Goal: Task Accomplishment & Management: Use online tool/utility

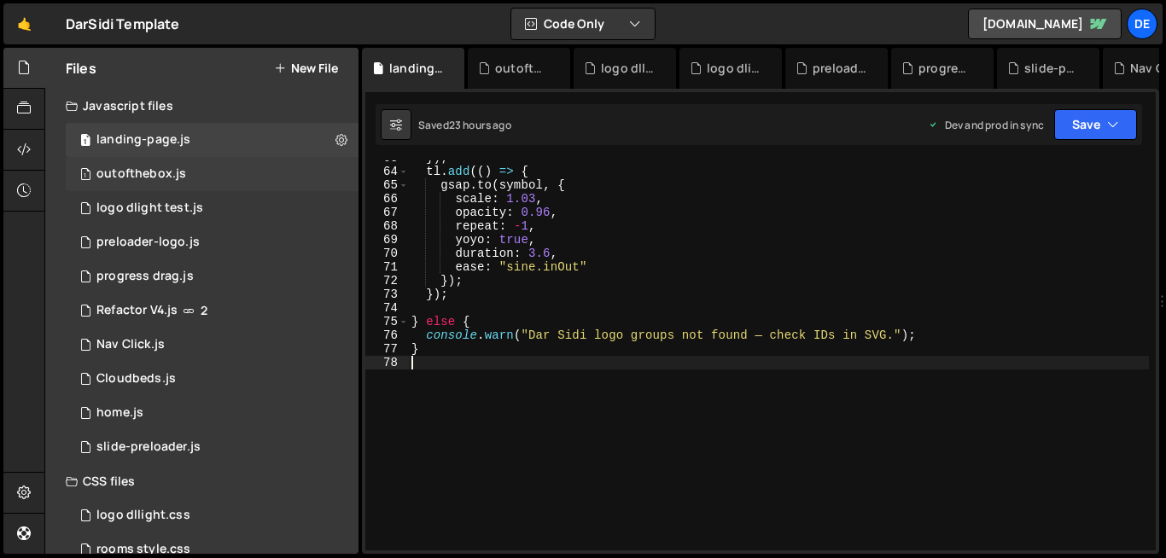
scroll to position [857, 0]
click at [217, 166] on div "1 outofthebox.js 0" at bounding box center [212, 174] width 293 height 34
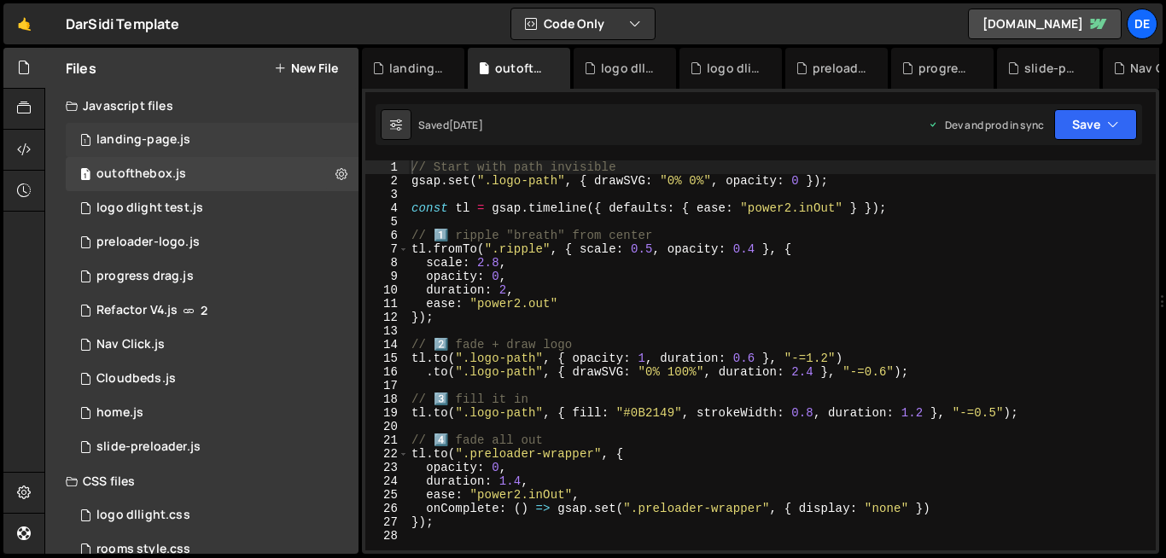
click at [254, 143] on div "1 landing-page.js 0" at bounding box center [212, 140] width 293 height 34
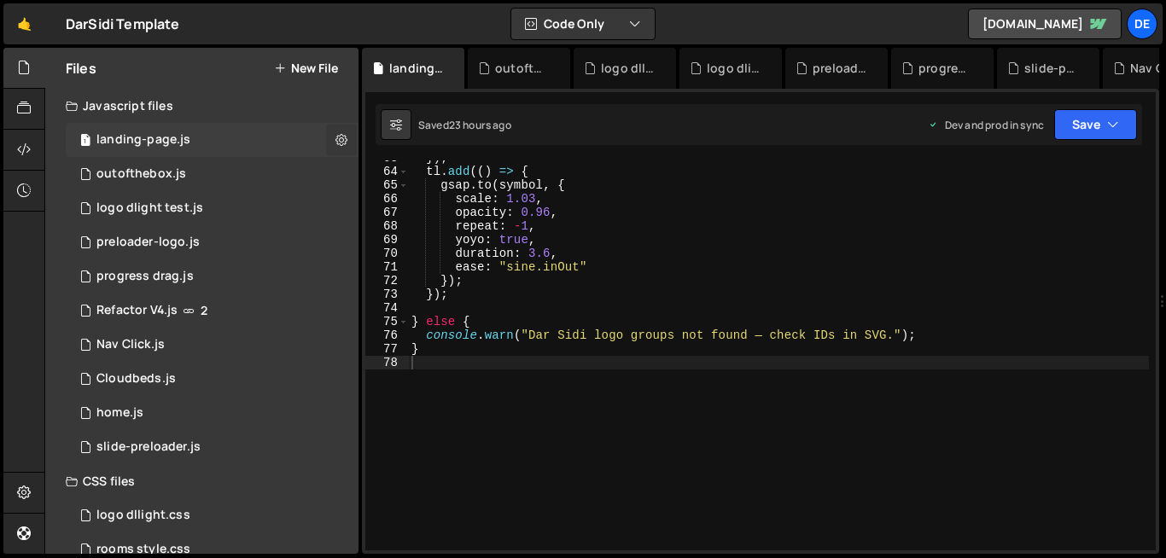
click at [340, 141] on icon at bounding box center [342, 139] width 12 height 16
type input "landing-page"
radio input "true"
checkbox input "true"
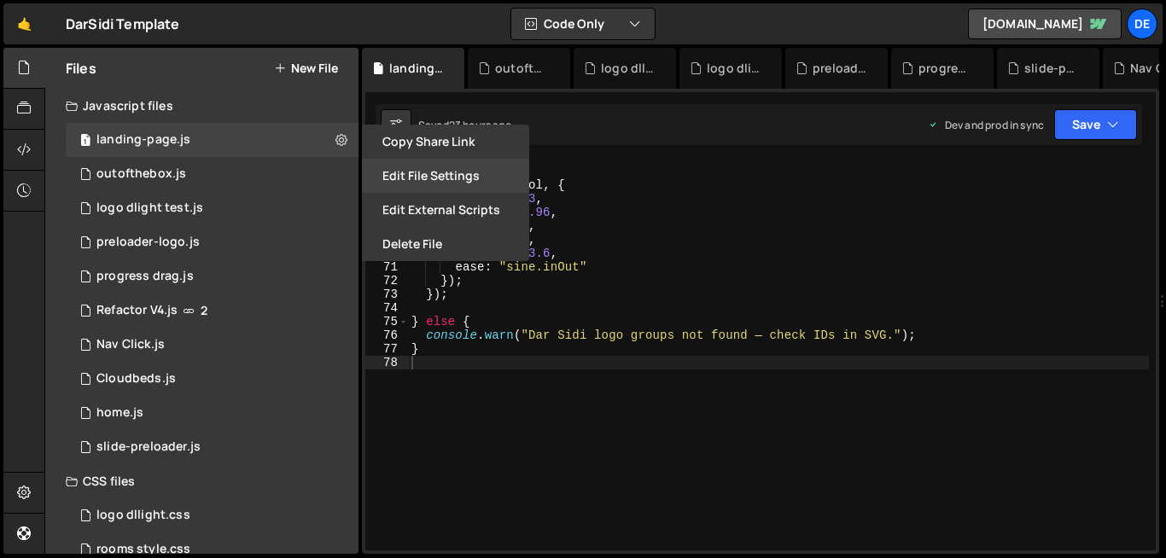
click at [433, 175] on button "Edit File Settings" at bounding box center [445, 176] width 167 height 34
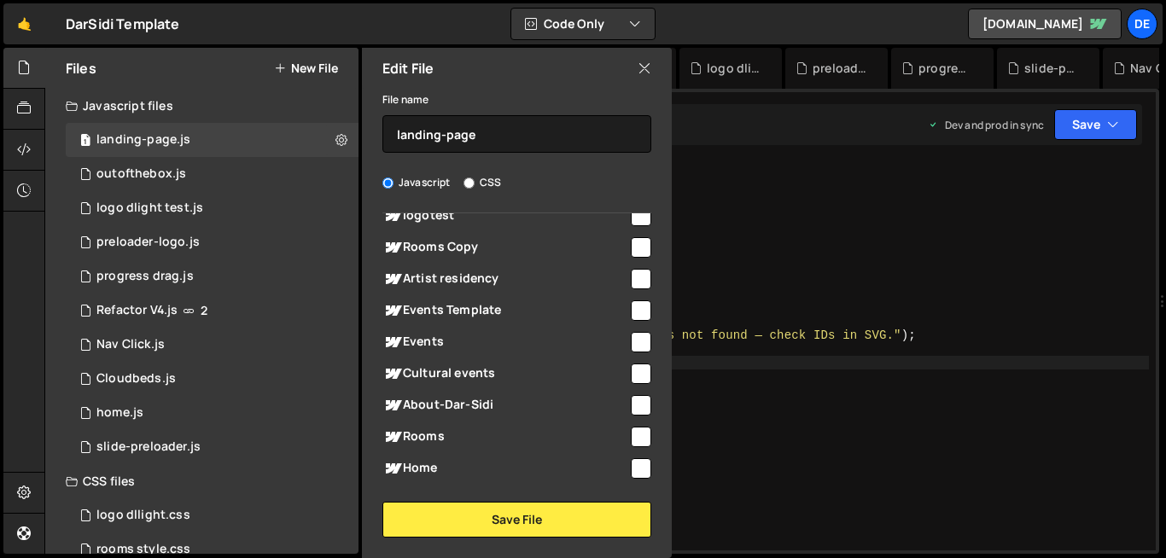
scroll to position [157, 0]
click at [632, 469] on input "checkbox" at bounding box center [641, 468] width 20 height 20
checkbox input "true"
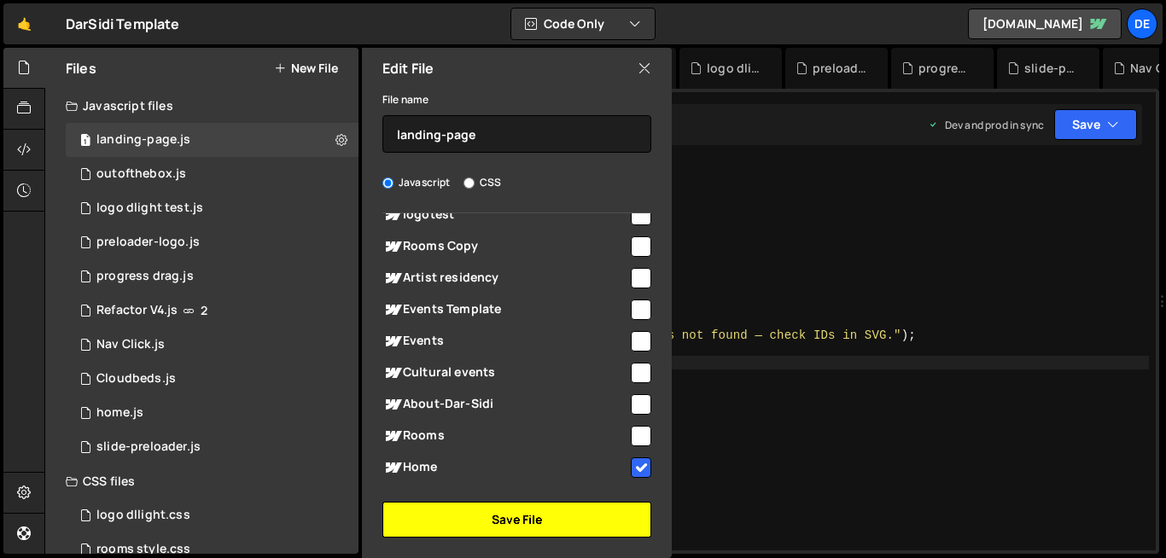
click at [589, 528] on button "Save File" at bounding box center [517, 520] width 269 height 36
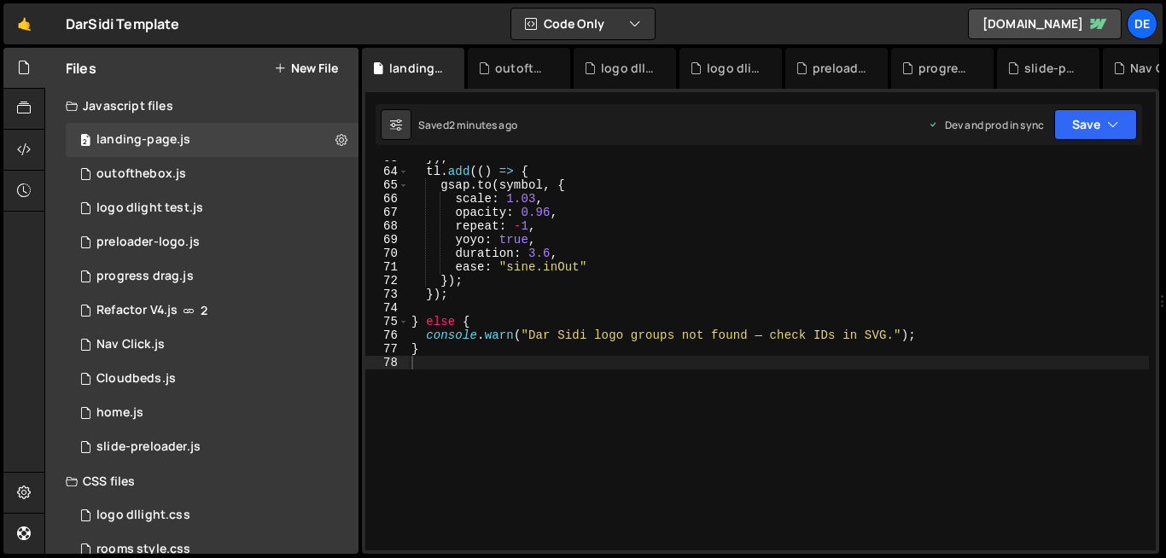
type textarea "} else {"
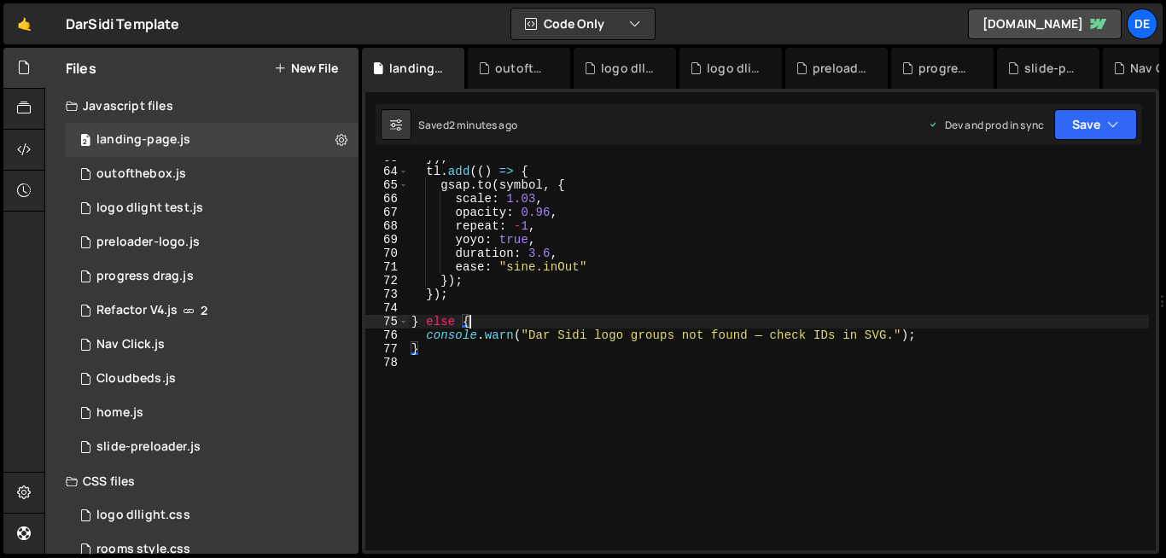
click at [546, 324] on div "}) ; tl . add (( ) => { gsap . to ( symbol , { scale : 1.03 , opacity : 0.96 , …" at bounding box center [778, 360] width 741 height 418
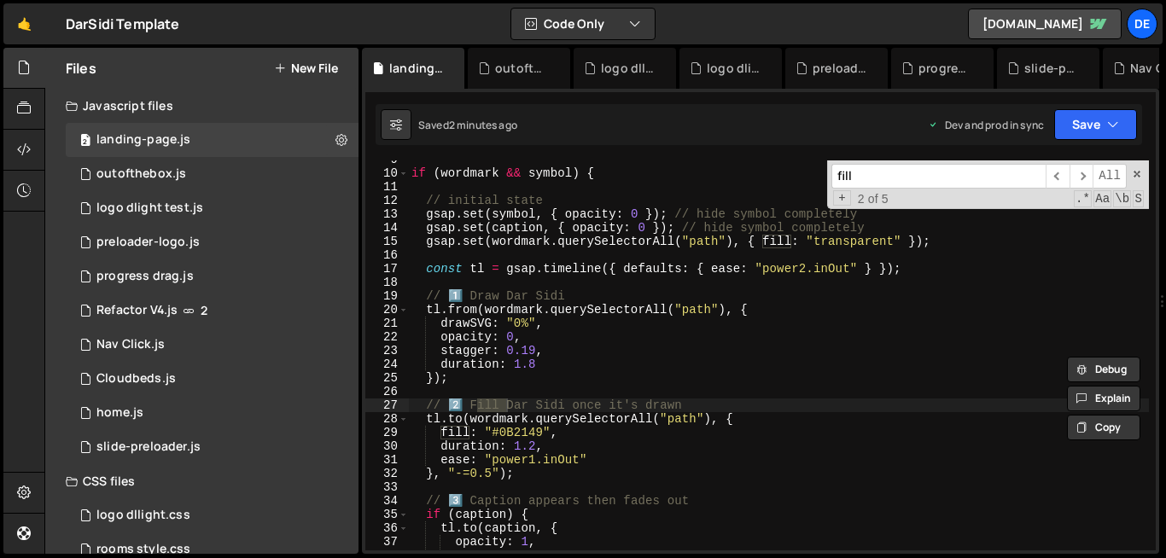
scroll to position [126, 0]
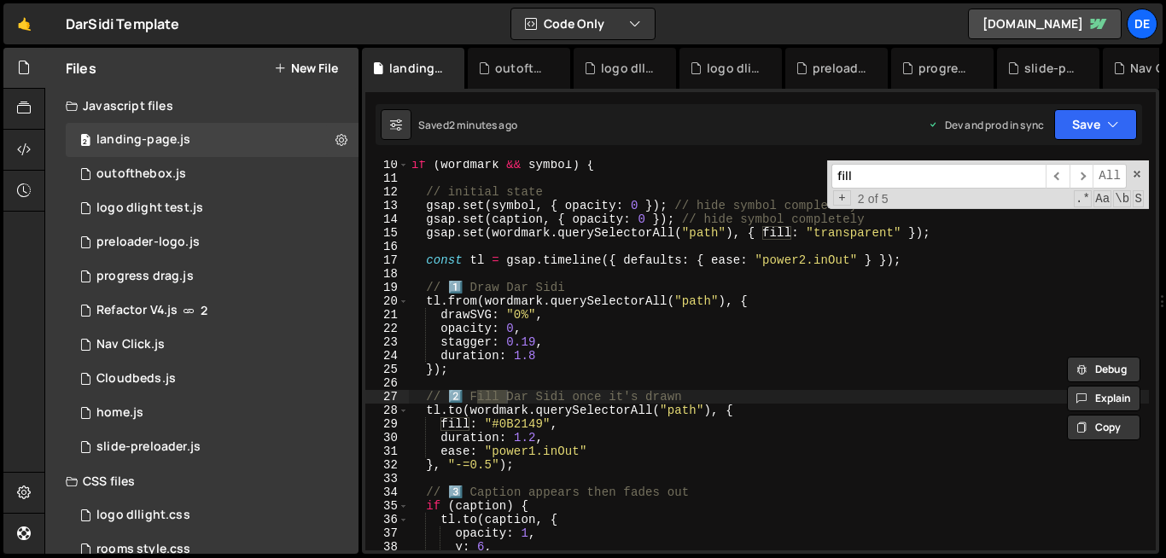
type input "fill"
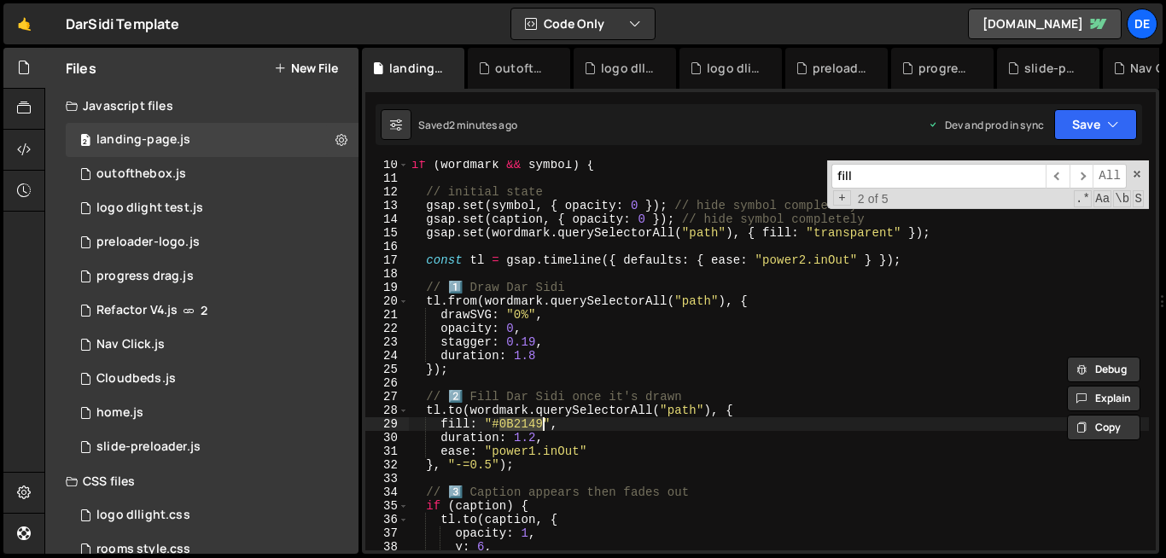
drag, startPoint x: 501, startPoint y: 428, endPoint x: 541, endPoint y: 428, distance: 39.3
click at [541, 428] on div "if ( wordmark && symbol ) { // initial state gsap . set ( symbol , { opacity : …" at bounding box center [778, 367] width 741 height 418
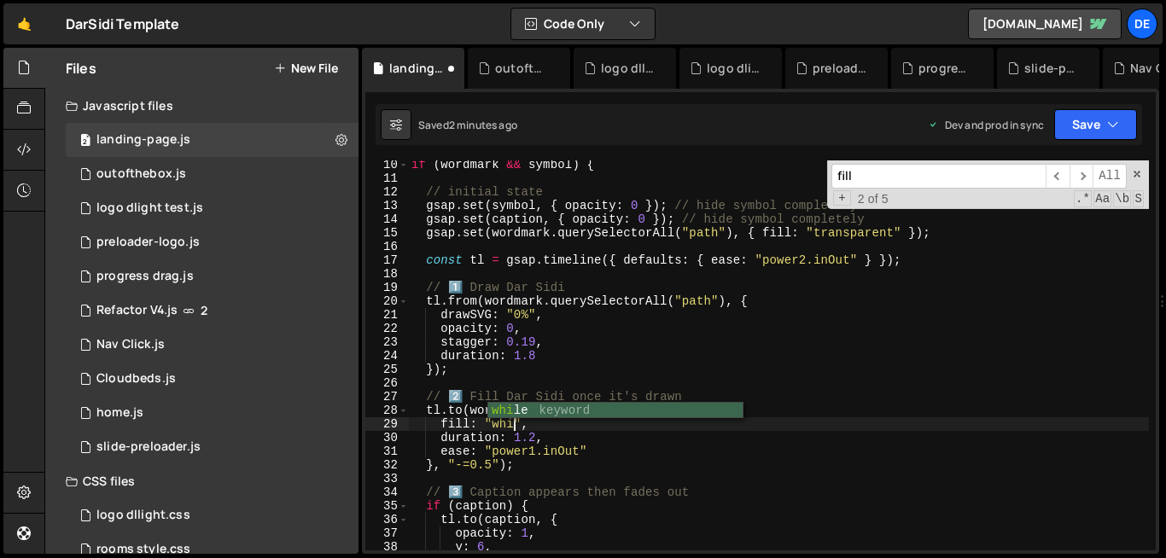
scroll to position [0, 8]
click at [885, 184] on input "fill" at bounding box center [939, 176] width 214 height 25
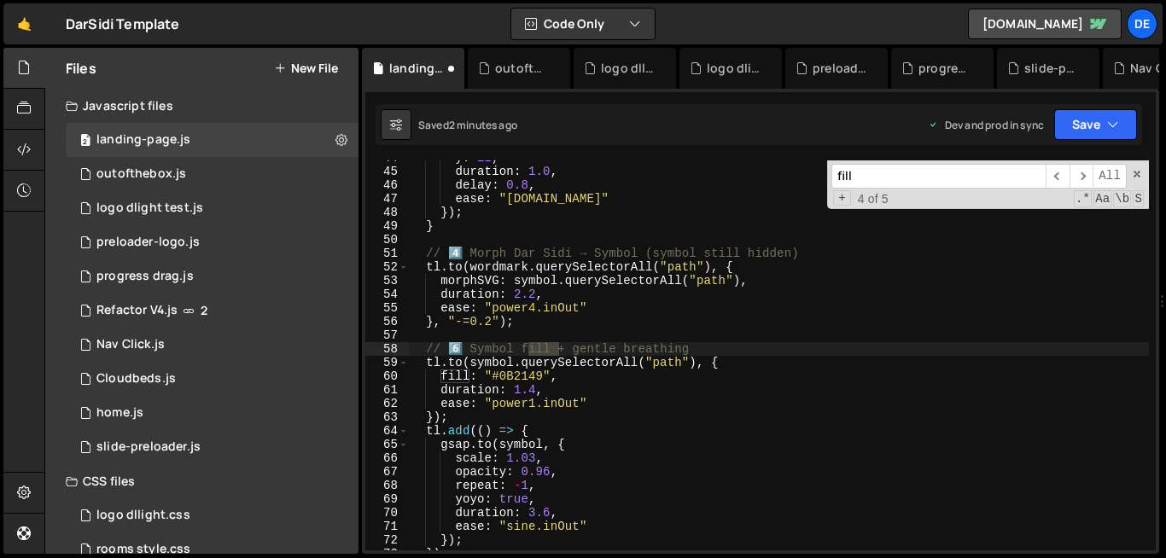
scroll to position [598, 0]
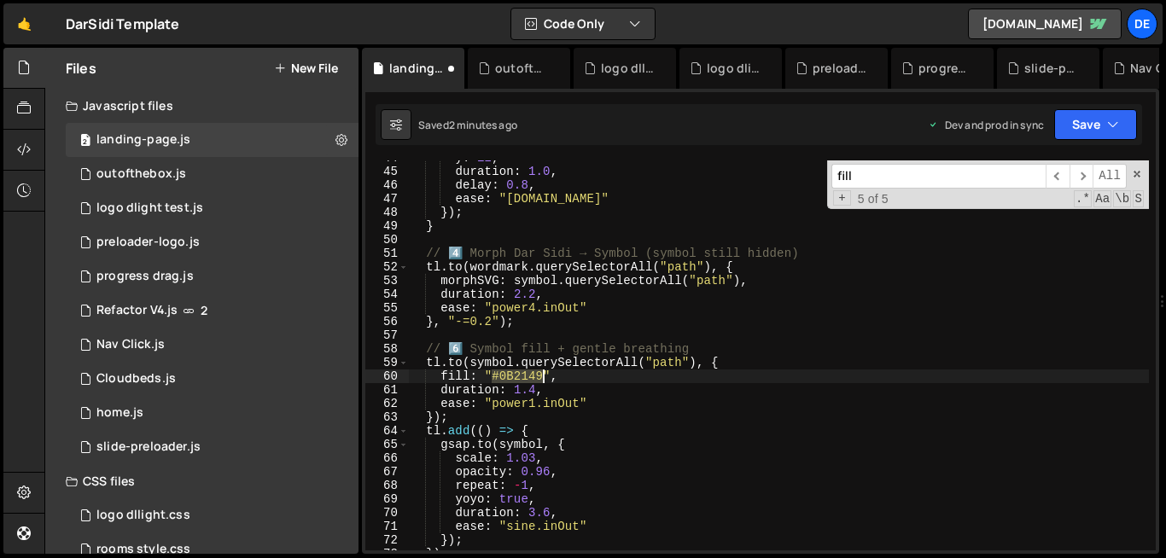
drag, startPoint x: 494, startPoint y: 376, endPoint x: 542, endPoint y: 380, distance: 48.0
click at [542, 380] on div "y : 12 , duration : 1.0 , delay : 0.8 , ease : "[DOMAIN_NAME]" }) ; } // 4️⃣ Mo…" at bounding box center [778, 360] width 741 height 418
click at [869, 178] on input "fill" at bounding box center [939, 176] width 214 height 25
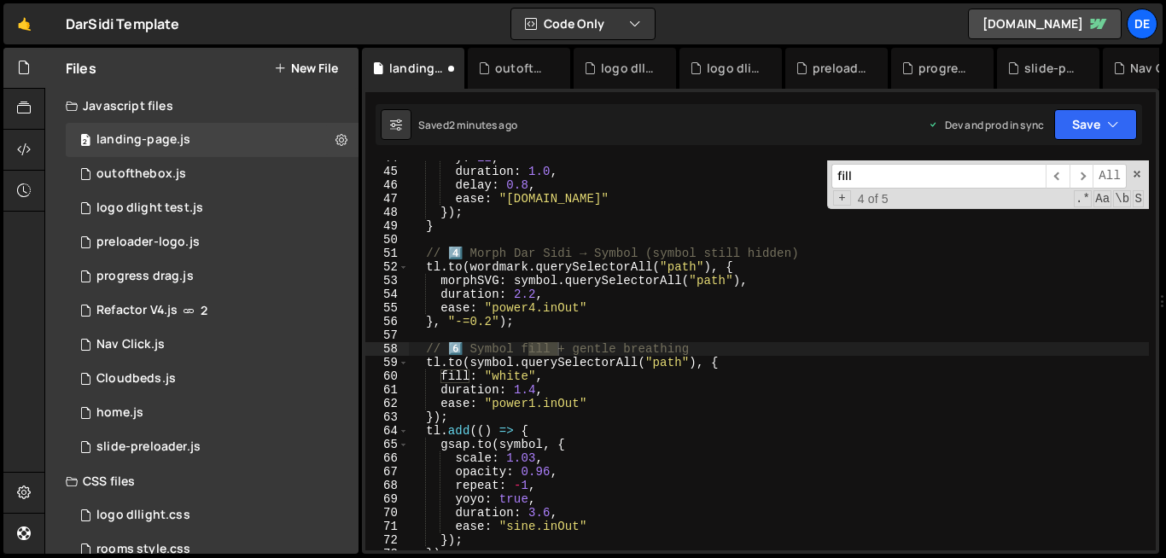
scroll to position [598, 0]
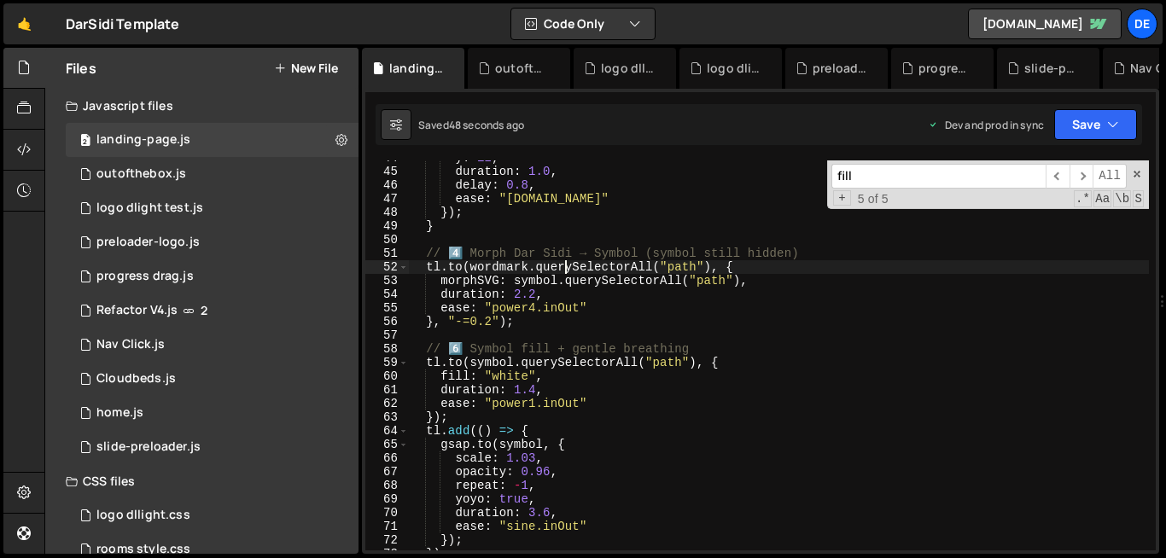
click at [568, 267] on div "y : 12 , duration : 1.0 , delay : 0.8 , ease : "[DOMAIN_NAME]" }) ; } // 4️⃣ Mo…" at bounding box center [778, 360] width 741 height 418
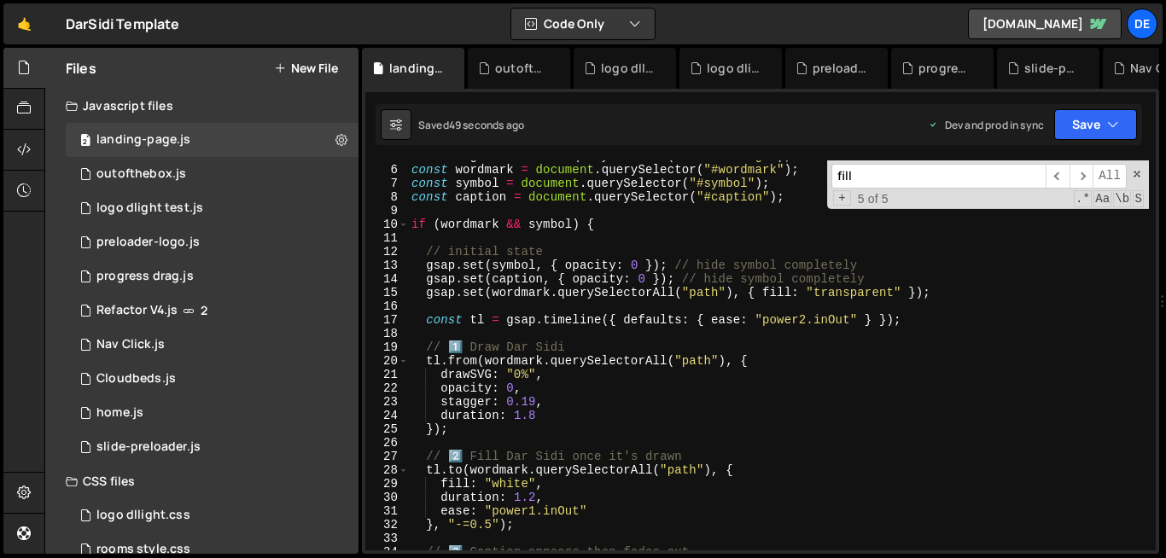
scroll to position [65, 0]
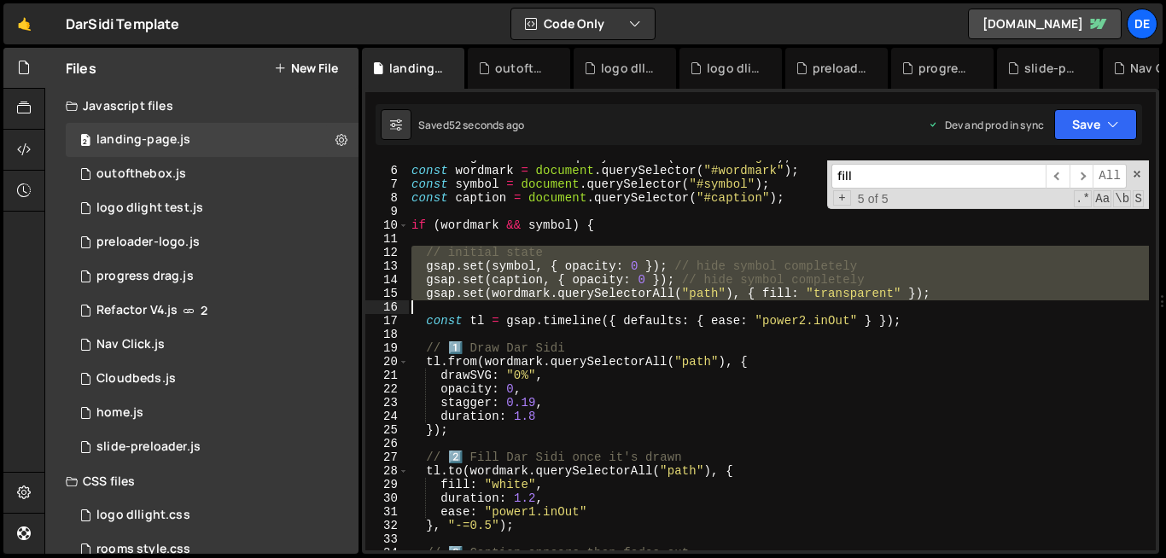
drag, startPoint x: 411, startPoint y: 254, endPoint x: 412, endPoint y: 301, distance: 46.1
click at [412, 301] on div "const logo = document . querySelector ( "#darSidiLogo" ) ; const wordmark = doc…" at bounding box center [778, 359] width 741 height 418
type textarea "gsap.set(wordmark.querySelectorAll("path"), { fill: "transparent" });"
